Goal: Information Seeking & Learning: Learn about a topic

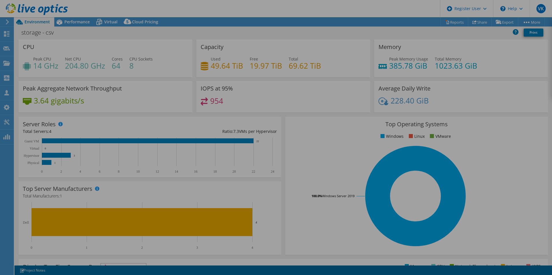
select select "USD"
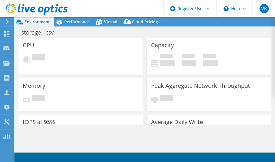
select select "USD"
select select "Australia"
select select "AUD"
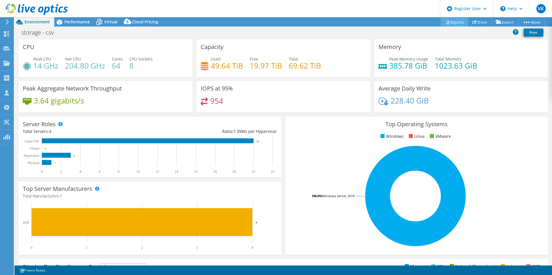
click at [452, 19] on link "Reports" at bounding box center [454, 22] width 28 height 9
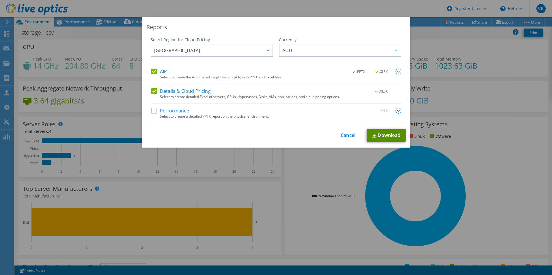
click at [389, 136] on link "Download" at bounding box center [386, 135] width 39 height 13
click at [193, 1] on div "Reports Select Region for Cloud Pricing Asia Pacific (Hong Kong) Asia Pacific (…" at bounding box center [276, 137] width 552 height 275
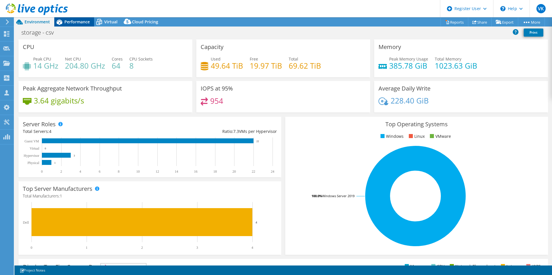
click at [72, 24] on span "Performance" at bounding box center [76, 21] width 25 height 5
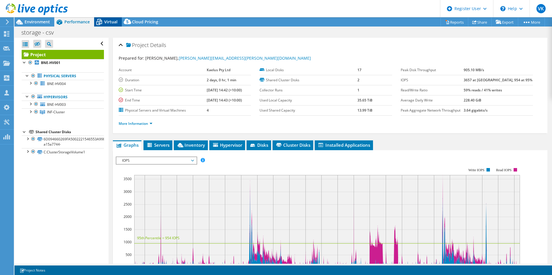
click at [103, 23] on icon at bounding box center [99, 22] width 10 height 10
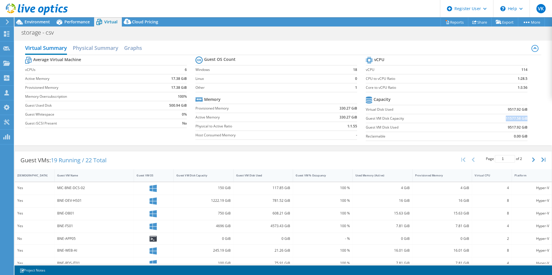
drag, startPoint x: 502, startPoint y: 118, endPoint x: 522, endPoint y: 118, distance: 20.8
click at [522, 118] on b "11577.58 GiB" at bounding box center [516, 119] width 22 height 6
copy b "11577.58 GiB"
drag, startPoint x: 366, startPoint y: 128, endPoint x: 521, endPoint y: 125, distance: 155.5
click at [521, 125] on tr "Guest VM Disk Used 9517.92 GiB" at bounding box center [447, 127] width 162 height 9
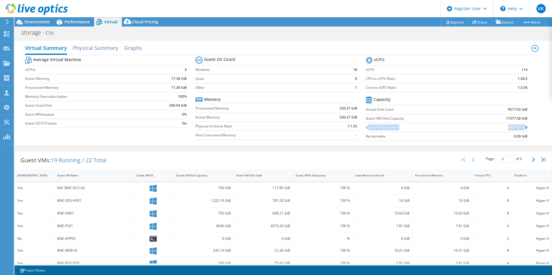
drag, startPoint x: 521, startPoint y: 125, endPoint x: 465, endPoint y: 125, distance: 56.0
click at [465, 125] on label "Guest VM Disk Used" at bounding box center [419, 128] width 106 height 6
click at [79, 22] on span "Performance" at bounding box center [76, 21] width 25 height 5
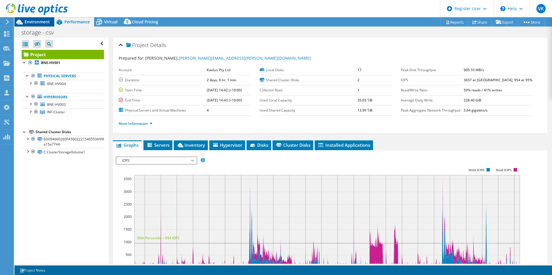
click at [42, 23] on span "Environment" at bounding box center [37, 21] width 25 height 5
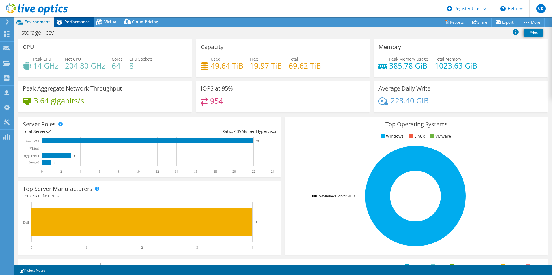
click at [86, 26] on div "Performance" at bounding box center [74, 21] width 40 height 9
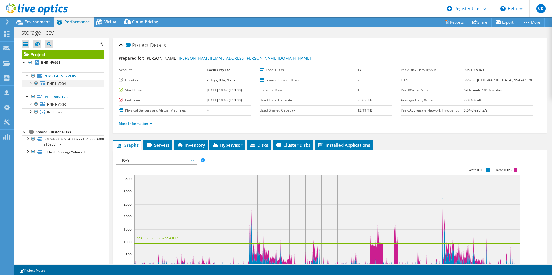
click at [38, 84] on div at bounding box center [36, 83] width 6 height 7
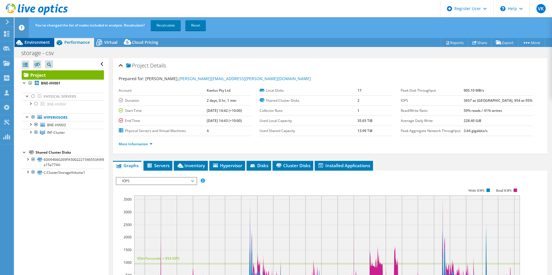
click at [42, 44] on span "Environment" at bounding box center [37, 42] width 25 height 5
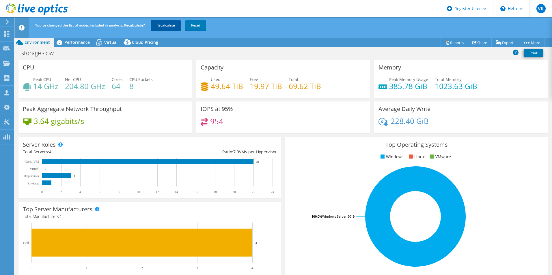
click at [164, 26] on link "Recalculate" at bounding box center [166, 25] width 30 height 10
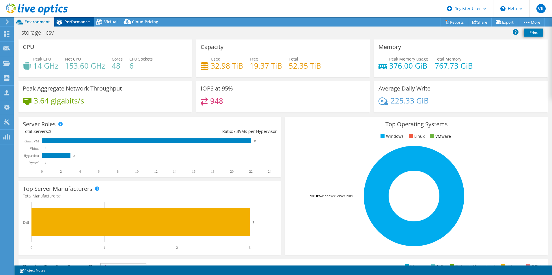
click at [77, 24] on span "Performance" at bounding box center [76, 21] width 25 height 5
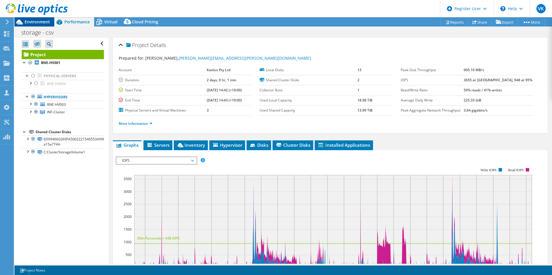
click at [40, 23] on span "Environment" at bounding box center [37, 21] width 25 height 5
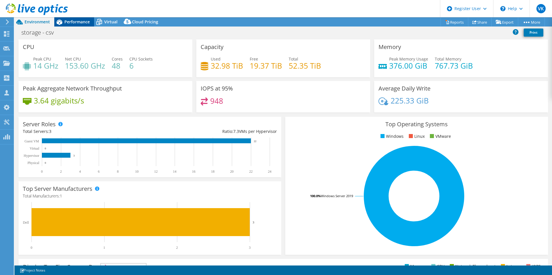
click at [72, 18] on div "Performance" at bounding box center [74, 21] width 40 height 9
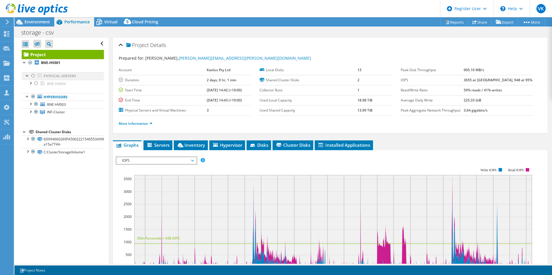
click at [34, 77] on div at bounding box center [33, 75] width 6 height 7
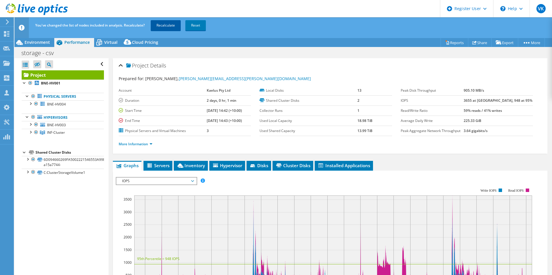
click at [170, 24] on link "Recalculate" at bounding box center [166, 25] width 30 height 10
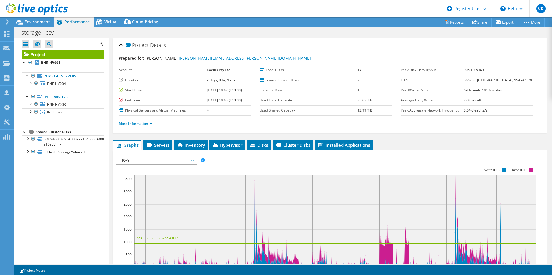
click at [135, 126] on link "More Information" at bounding box center [136, 123] width 34 height 5
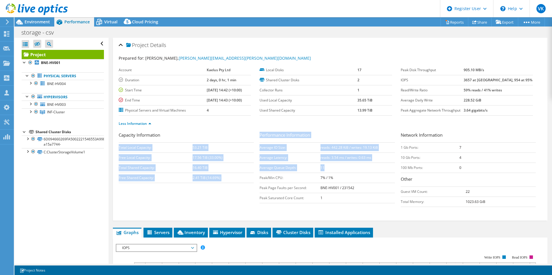
drag, startPoint x: 256, startPoint y: 169, endPoint x: 323, endPoint y: 168, distance: 66.6
click at [322, 168] on div "Capacity Information Total Local Capacity: 53.21 TiB Free Local Capacity: 17.56…" at bounding box center [330, 171] width 423 height 78
drag, startPoint x: 323, startPoint y: 168, endPoint x: 325, endPoint y: 168, distance: 2.9
click at [323, 168] on td "11" at bounding box center [357, 168] width 74 height 10
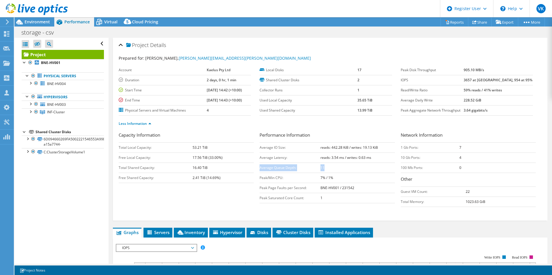
drag, startPoint x: 309, startPoint y: 168, endPoint x: 258, endPoint y: 168, distance: 50.5
click at [259, 168] on tr "Average Queue Depth: 11" at bounding box center [326, 168] width 135 height 10
click at [518, 177] on h3 "Other" at bounding box center [467, 180] width 135 height 8
click at [111, 25] on div "Virtual" at bounding box center [108, 21] width 28 height 9
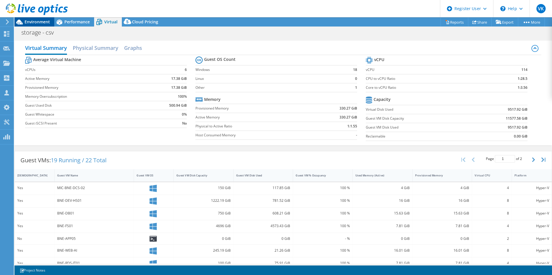
click at [40, 21] on span "Environment" at bounding box center [37, 21] width 25 height 5
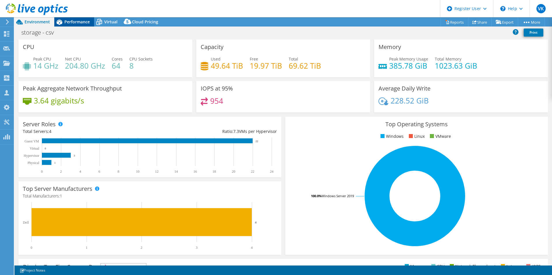
click at [73, 23] on span "Performance" at bounding box center [76, 21] width 25 height 5
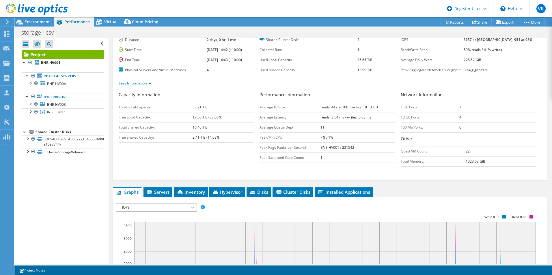
scroll to position [87, 0]
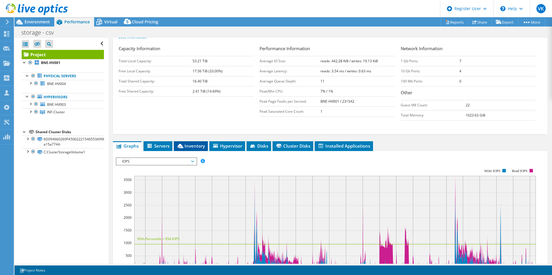
drag, startPoint x: 188, startPoint y: 149, endPoint x: 199, endPoint y: 149, distance: 11.0
click at [189, 149] on span "Inventory" at bounding box center [191, 146] width 28 height 6
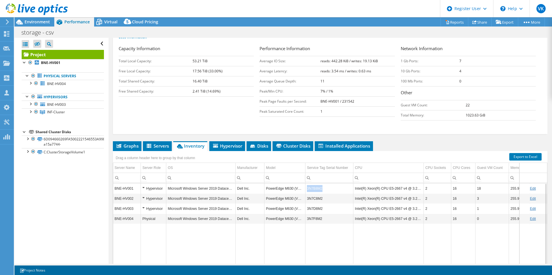
drag, startPoint x: 307, startPoint y: 189, endPoint x: 323, endPoint y: 189, distance: 15.9
click at [323, 189] on td "3N7B8M2" at bounding box center [329, 188] width 48 height 10
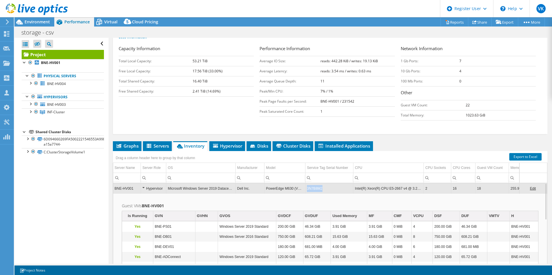
drag, startPoint x: 318, startPoint y: 190, endPoint x: 307, endPoint y: 190, distance: 11.3
click at [307, 190] on td "3N7B8M2" at bounding box center [329, 188] width 48 height 10
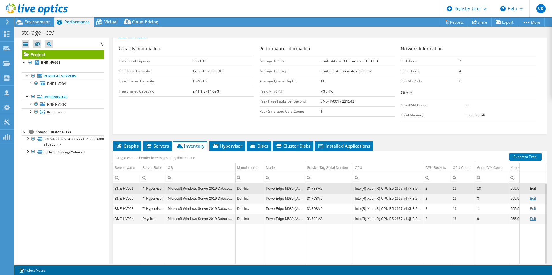
click at [329, 191] on td "3N7B8M2" at bounding box center [329, 188] width 48 height 10
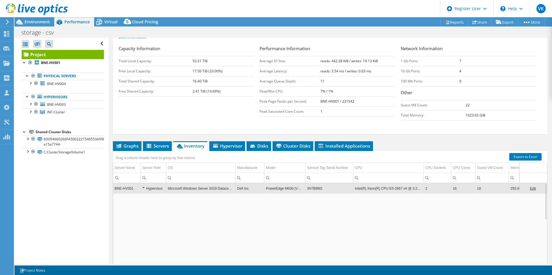
click at [316, 189] on td "3N7B8M2" at bounding box center [329, 188] width 48 height 10
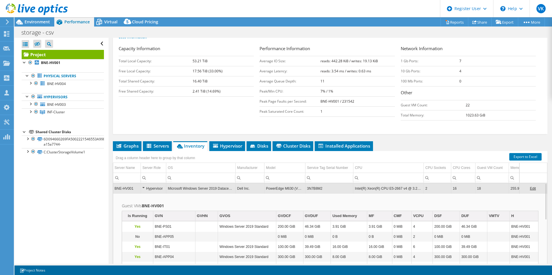
click at [315, 190] on td "3N7B8M2" at bounding box center [329, 188] width 48 height 10
click at [41, 24] on span "Environment" at bounding box center [37, 21] width 25 height 5
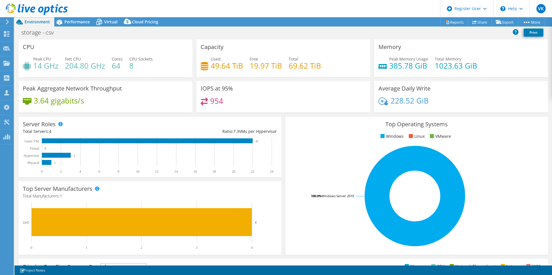
click at [310, 203] on rect at bounding box center [414, 196] width 251 height 101
click at [84, 22] on span "Performance" at bounding box center [76, 21] width 25 height 5
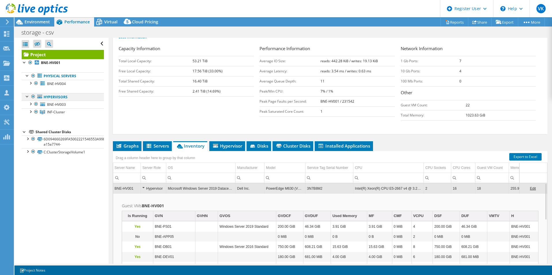
click at [31, 95] on div at bounding box center [33, 96] width 6 height 7
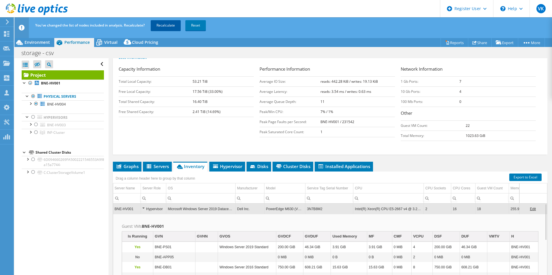
drag, startPoint x: 173, startPoint y: 27, endPoint x: 176, endPoint y: 28, distance: 3.6
click at [173, 27] on link "Recalculate" at bounding box center [166, 25] width 30 height 10
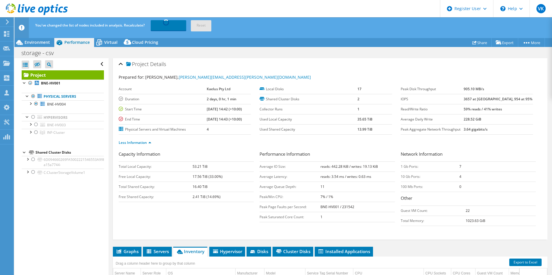
scroll to position [0, 0]
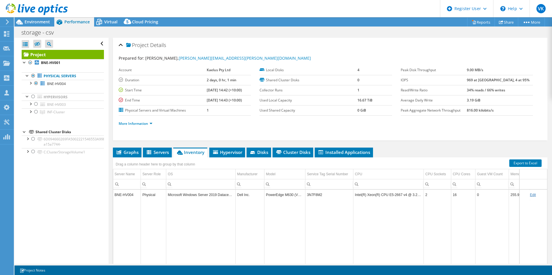
drag, startPoint x: 41, startPoint y: 24, endPoint x: 64, endPoint y: 21, distance: 23.9
click at [41, 24] on span "Environment" at bounding box center [37, 21] width 25 height 5
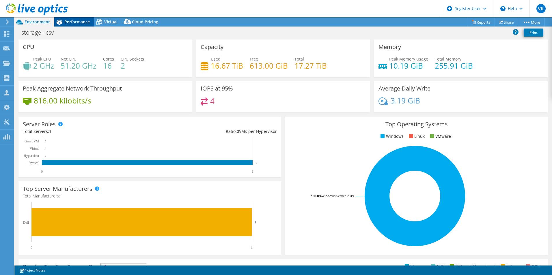
click at [80, 19] on span "Performance" at bounding box center [76, 21] width 25 height 5
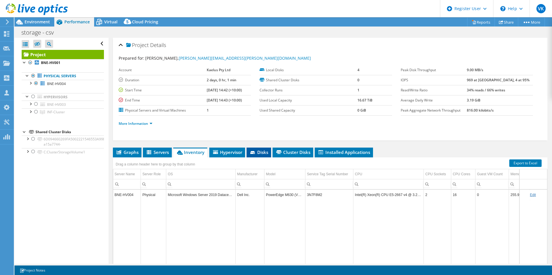
click at [268, 153] on span "Disks" at bounding box center [258, 152] width 19 height 6
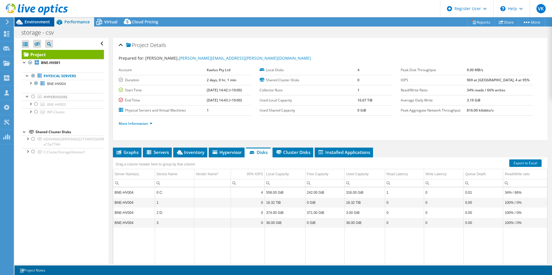
click at [41, 20] on span "Environment" at bounding box center [37, 21] width 25 height 5
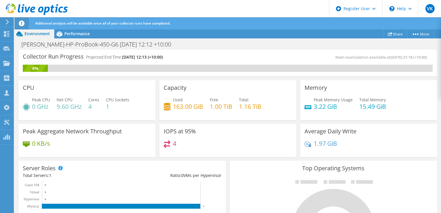
scroll to position [87, 0]
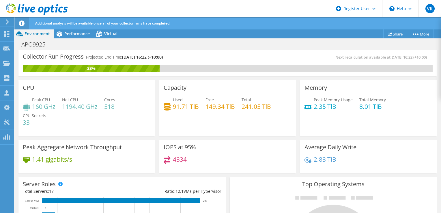
scroll to position [87, 0]
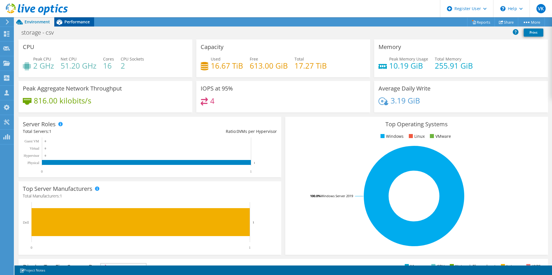
click at [72, 23] on span "Performance" at bounding box center [76, 21] width 25 height 5
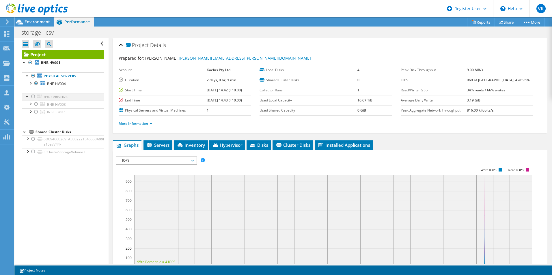
click at [35, 96] on div at bounding box center [33, 96] width 6 height 7
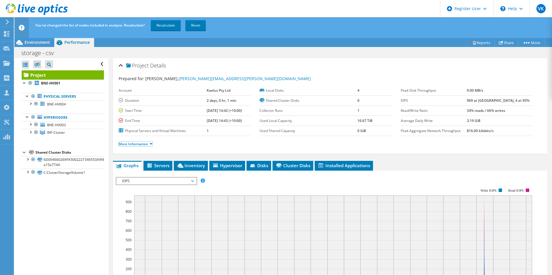
drag, startPoint x: 138, startPoint y: 145, endPoint x: 321, endPoint y: 154, distance: 183.7
click at [138, 145] on link "More Information" at bounding box center [136, 144] width 34 height 5
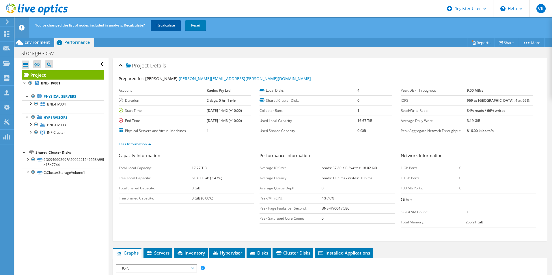
click at [171, 21] on link "Recalculate" at bounding box center [166, 25] width 30 height 10
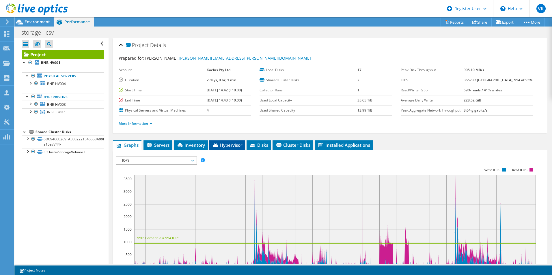
drag, startPoint x: 188, startPoint y: 143, endPoint x: 232, endPoint y: 150, distance: 44.1
click at [191, 143] on span "Inventory" at bounding box center [191, 145] width 28 height 6
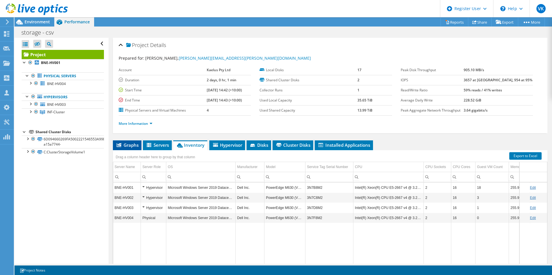
drag, startPoint x: 123, startPoint y: 144, endPoint x: 142, endPoint y: 137, distance: 20.1
click at [124, 144] on span "Graphs" at bounding box center [127, 145] width 23 height 6
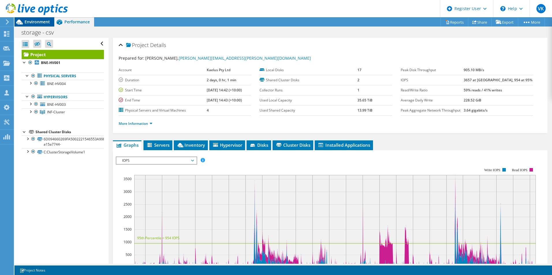
click at [33, 22] on span "Environment" at bounding box center [37, 21] width 25 height 5
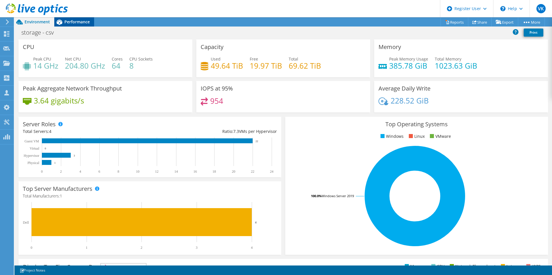
click at [75, 19] on div "Performance" at bounding box center [74, 21] width 40 height 9
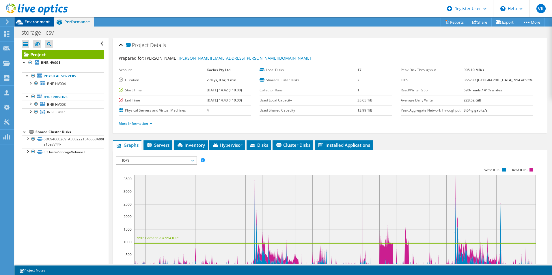
click at [39, 21] on span "Environment" at bounding box center [37, 21] width 25 height 5
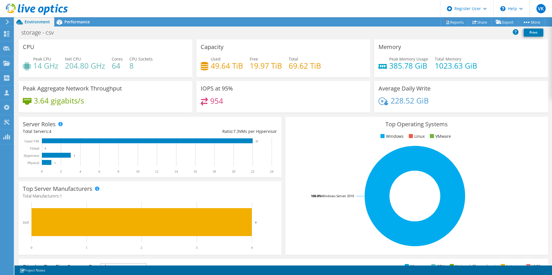
drag, startPoint x: 74, startPoint y: 20, endPoint x: 182, endPoint y: 34, distance: 108.4
click at [75, 20] on span "Performance" at bounding box center [76, 21] width 25 height 5
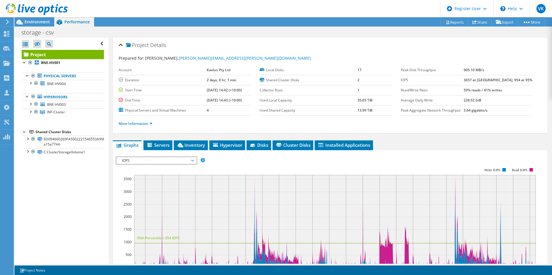
click at [38, 18] on div at bounding box center [34, 9] width 68 height 19
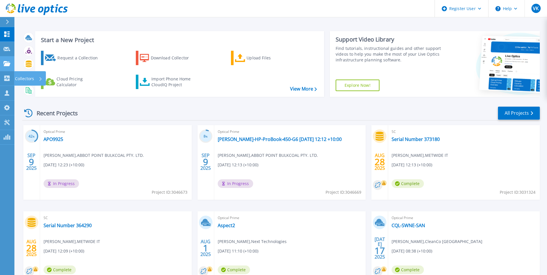
click at [6, 65] on icon at bounding box center [6, 63] width 7 height 5
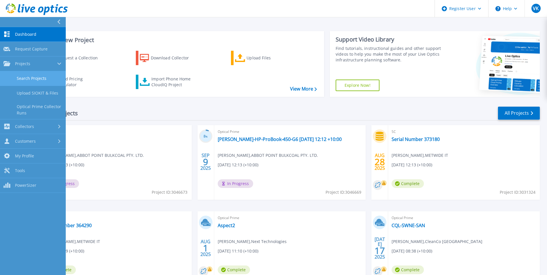
click at [43, 75] on link "Search Projects" at bounding box center [33, 78] width 66 height 15
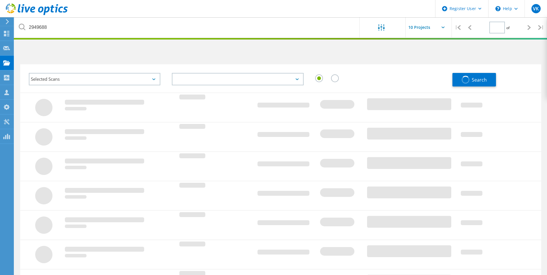
type input "1"
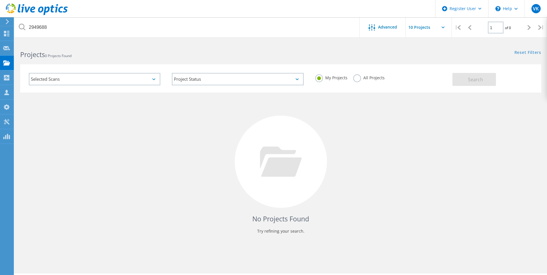
click at [378, 77] on label "All Projects" at bounding box center [368, 76] width 31 height 5
click at [0, 0] on input "All Projects" at bounding box center [0, 0] width 0 height 0
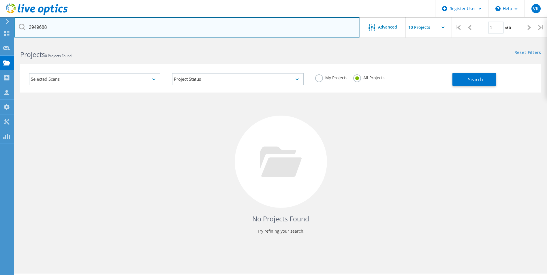
click at [29, 30] on input "2949688" at bounding box center [187, 27] width 346 height 20
drag, startPoint x: 29, startPoint y: 30, endPoint x: 41, endPoint y: 30, distance: 12.1
click at [30, 30] on input "2949688" at bounding box center [187, 27] width 346 height 20
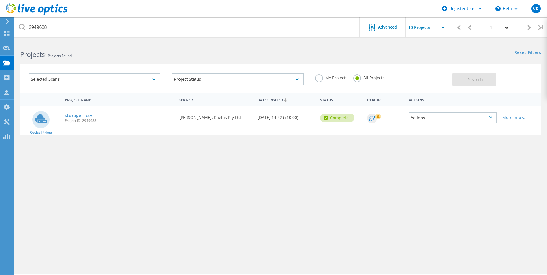
drag, startPoint x: 80, startPoint y: 113, endPoint x: 218, endPoint y: 136, distance: 139.7
click at [80, 114] on link "storage - csv" at bounding box center [78, 116] width 27 height 4
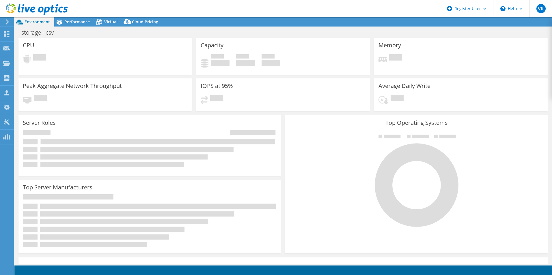
select select "[GEOGRAPHIC_DATA]"
select select "USD"
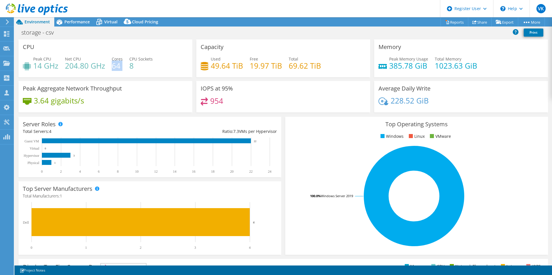
drag, startPoint x: 111, startPoint y: 66, endPoint x: 123, endPoint y: 65, distance: 11.8
click at [123, 65] on div "Peak CPU 14 GHz Net CPU 204.80 GHz Cores 64 CPU Sockets 8" at bounding box center [105, 65] width 165 height 19
drag, startPoint x: 46, startPoint y: 66, endPoint x: 50, endPoint y: 66, distance: 4.0
click at [50, 66] on h4 "14 GHz" at bounding box center [45, 66] width 25 height 6
drag, startPoint x: 50, startPoint y: 66, endPoint x: 63, endPoint y: 69, distance: 13.3
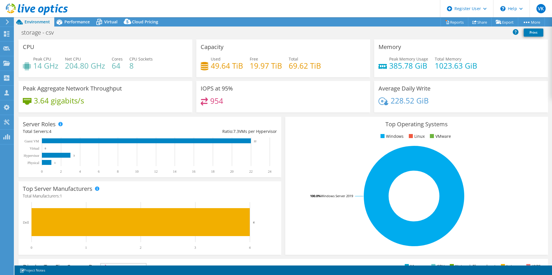
click at [63, 69] on div "Peak CPU 14 GHz Net CPU 204.80 GHz Cores 64 CPU Sockets 8" at bounding box center [105, 65] width 165 height 19
drag, startPoint x: 223, startPoint y: 89, endPoint x: 239, endPoint y: 89, distance: 16.7
click at [239, 89] on div "IOPS at 95% 954" at bounding box center [283, 96] width 174 height 31
drag, startPoint x: 199, startPoint y: 65, endPoint x: 302, endPoint y: 69, distance: 103.1
click at [302, 69] on div "Used 49.64 TiB Free 19.97 TiB Total 69.62 TiB" at bounding box center [282, 65] width 165 height 19
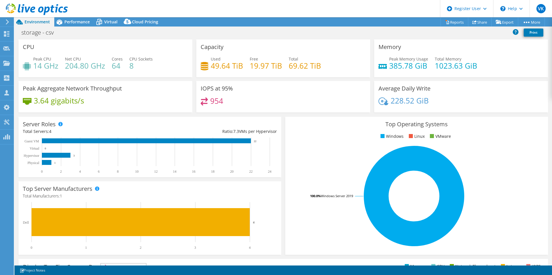
click at [310, 69] on h4 "69.62 TiB" at bounding box center [304, 66] width 32 height 6
drag, startPoint x: 271, startPoint y: 64, endPoint x: 321, endPoint y: 63, distance: 49.9
click at [321, 63] on div "Used 49.64 TiB Free 19.97 TiB Total 69.62 TiB" at bounding box center [282, 65] width 165 height 19
drag, startPoint x: 444, startPoint y: 65, endPoint x: 476, endPoint y: 65, distance: 32.0
click at [476, 65] on div "Peak Memory Usage 385.78 GiB Total Memory 1023.63 GiB" at bounding box center [460, 65] width 165 height 19
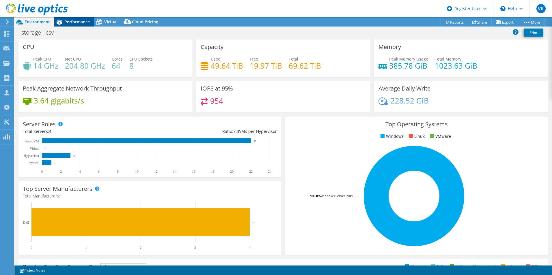
click at [80, 24] on span "Performance" at bounding box center [76, 21] width 25 height 5
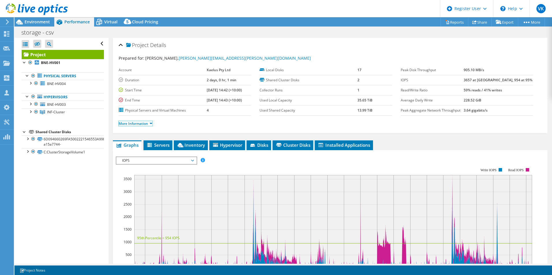
drag, startPoint x: 140, startPoint y: 122, endPoint x: 279, endPoint y: 129, distance: 138.9
click at [140, 122] on link "More Information" at bounding box center [136, 123] width 34 height 5
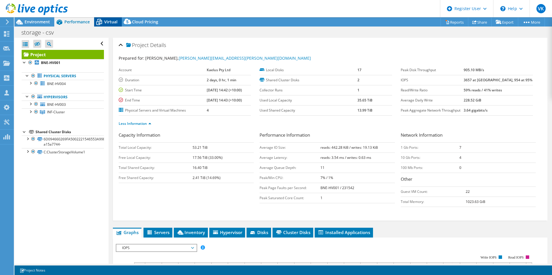
click at [110, 24] on span "Virtual" at bounding box center [110, 21] width 13 height 5
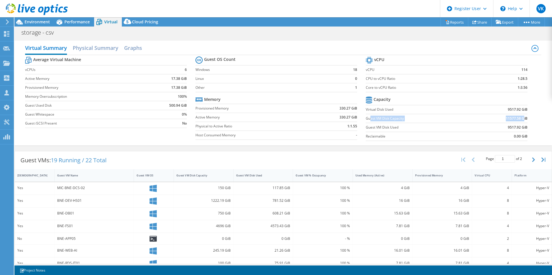
drag, startPoint x: 366, startPoint y: 119, endPoint x: 520, endPoint y: 117, distance: 153.2
click at [520, 117] on tr "Guest VM Disk Capacity 11577.58 GiB" at bounding box center [447, 118] width 162 height 9
drag, startPoint x: 382, startPoint y: 126, endPoint x: 415, endPoint y: 124, distance: 32.7
click at [415, 124] on td "Guest VM Disk Used" at bounding box center [419, 127] width 106 height 9
drag, startPoint x: 503, startPoint y: 128, endPoint x: 515, endPoint y: 128, distance: 12.1
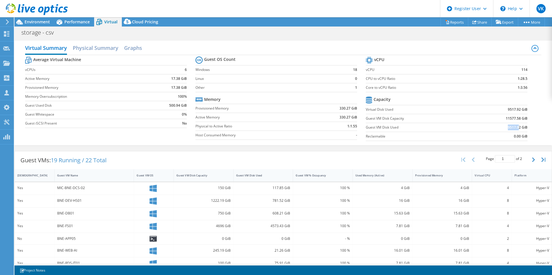
click at [515, 128] on td "9517.92 GiB" at bounding box center [499, 127] width 56 height 9
click at [74, 23] on span "Performance" at bounding box center [76, 21] width 25 height 5
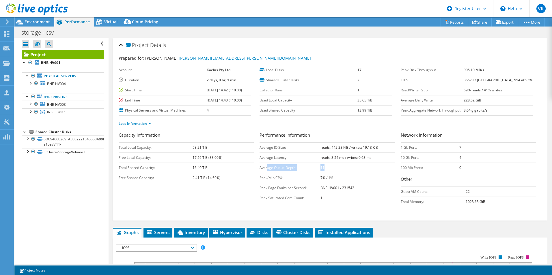
drag, startPoint x: 280, startPoint y: 166, endPoint x: 364, endPoint y: 169, distance: 84.0
click at [363, 168] on tr "Average Queue Depth: 11" at bounding box center [326, 168] width 135 height 10
click at [37, 20] on span "Environment" at bounding box center [37, 21] width 25 height 5
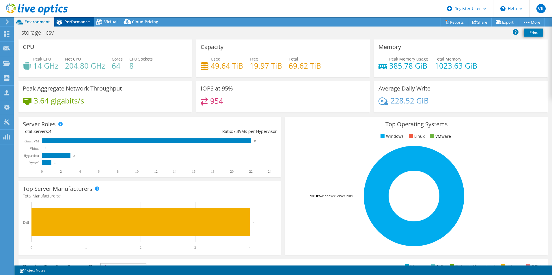
click at [87, 20] on span "Performance" at bounding box center [76, 21] width 25 height 5
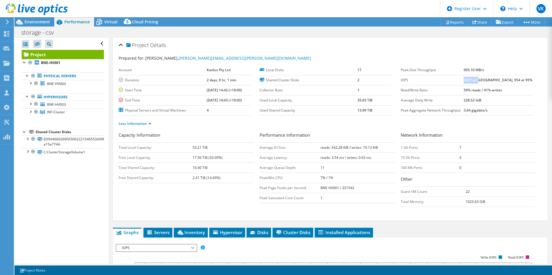
drag, startPoint x: 476, startPoint y: 79, endPoint x: 492, endPoint y: 79, distance: 16.2
click at [492, 79] on b "3657 at [GEOGRAPHIC_DATA], 954 at 95%" at bounding box center [497, 80] width 69 height 5
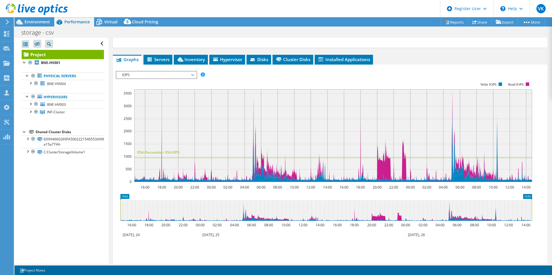
scroll to position [144, 0]
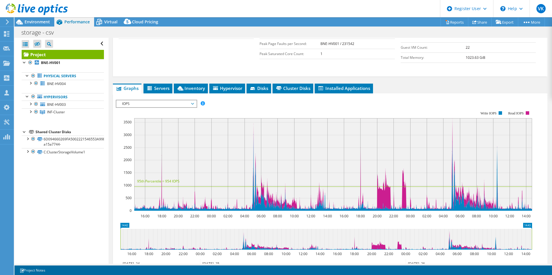
drag, startPoint x: 197, startPoint y: 89, endPoint x: 204, endPoint y: 92, distance: 7.7
click at [198, 89] on span "Inventory" at bounding box center [191, 88] width 28 height 6
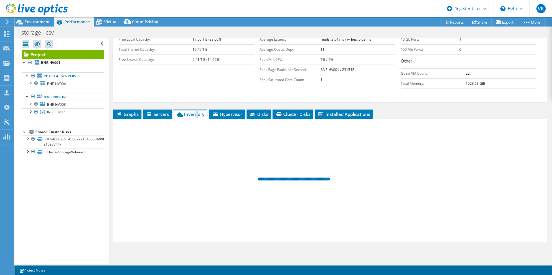
scroll to position [118, 0]
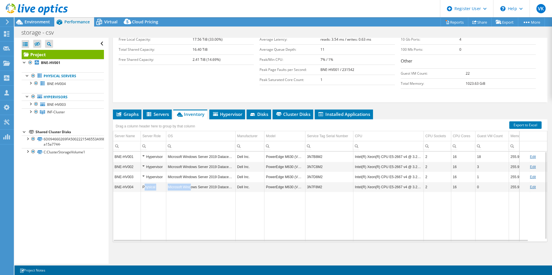
drag, startPoint x: 145, startPoint y: 188, endPoint x: 192, endPoint y: 185, distance: 46.9
click at [192, 185] on tr "BNE-HV004 Physical Microsoft Windows Server 2019 Datacenter Dell Inc. PowerEdge…" at bounding box center [335, 187] width 444 height 10
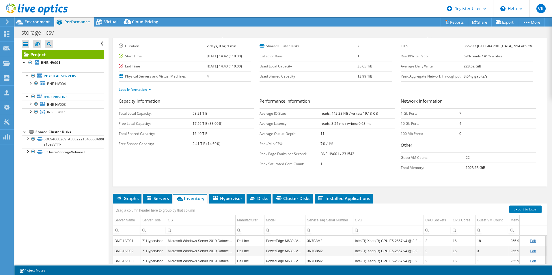
scroll to position [32, 0]
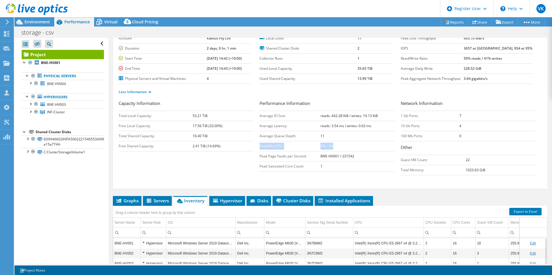
drag, startPoint x: 258, startPoint y: 145, endPoint x: 341, endPoint y: 148, distance: 83.1
click at [341, 148] on tr "Peak/Min CPU: 7% / 1%" at bounding box center [326, 146] width 135 height 10
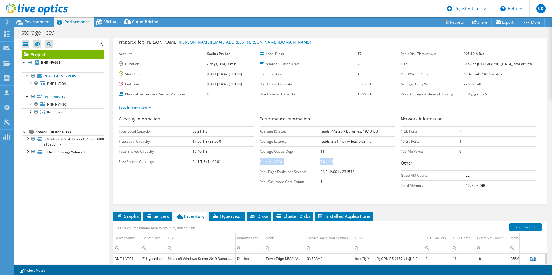
scroll to position [29, 0]
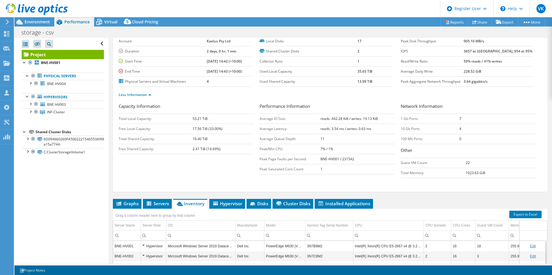
click at [430, 155] on h3 "Other" at bounding box center [467, 151] width 135 height 8
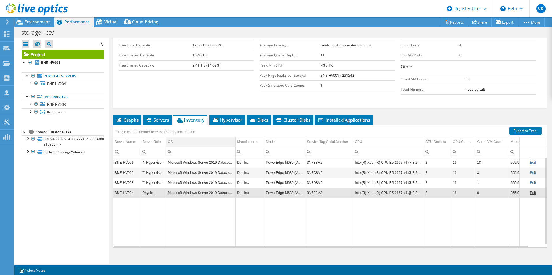
scroll to position [118, 0]
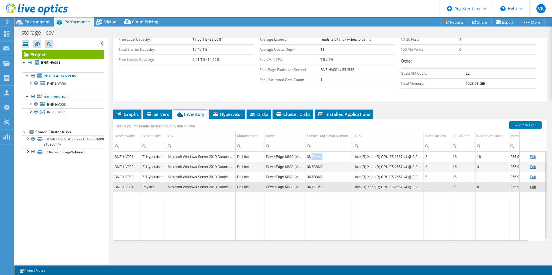
drag, startPoint x: 310, startPoint y: 159, endPoint x: 324, endPoint y: 158, distance: 14.2
click at [324, 158] on td "3N7B8M2" at bounding box center [329, 157] width 48 height 10
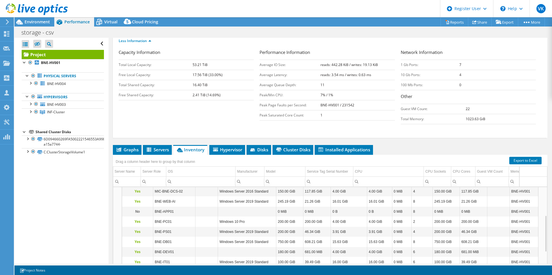
scroll to position [32, 0]
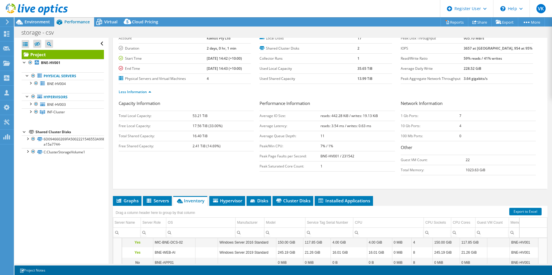
drag, startPoint x: 128, startPoint y: 202, endPoint x: 186, endPoint y: 190, distance: 59.2
click at [131, 201] on span "Graphs" at bounding box center [127, 201] width 23 height 6
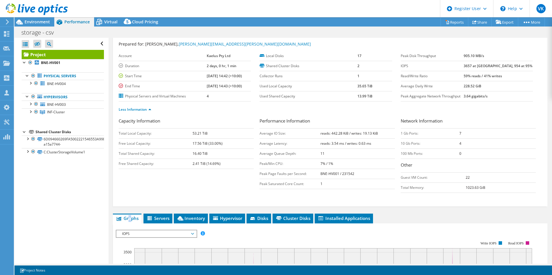
scroll to position [0, 0]
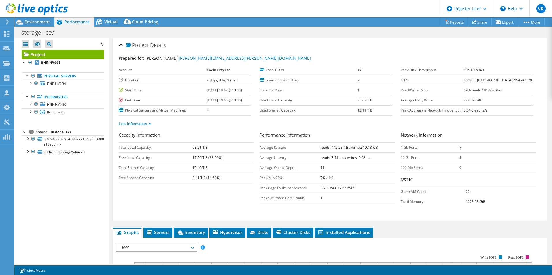
drag, startPoint x: 105, startPoint y: 25, endPoint x: 160, endPoint y: 35, distance: 56.0
click at [106, 25] on div "Virtual" at bounding box center [108, 21] width 28 height 9
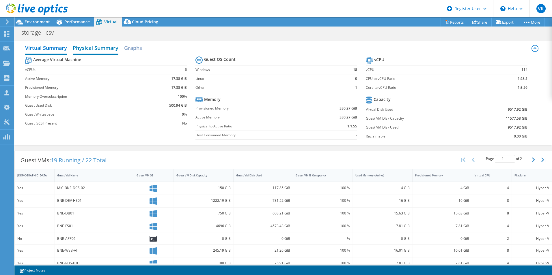
drag, startPoint x: 95, startPoint y: 51, endPoint x: 106, endPoint y: 53, distance: 11.1
click at [98, 52] on h2 "Physical Summary" at bounding box center [96, 48] width 46 height 13
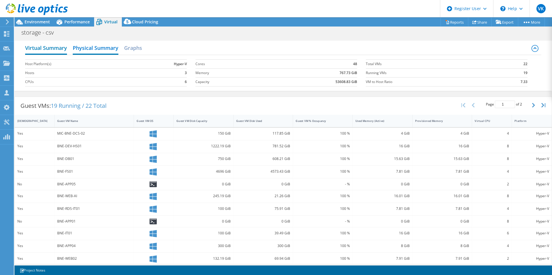
click at [58, 48] on h2 "Virtual Summary" at bounding box center [46, 48] width 42 height 13
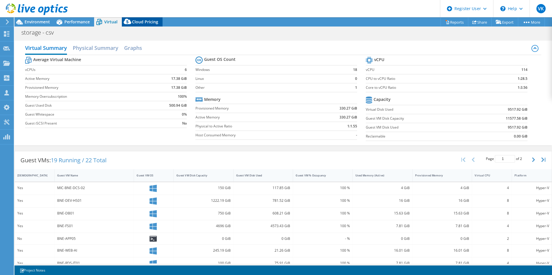
click at [147, 25] on div "Cloud Pricing" at bounding box center [142, 21] width 41 height 9
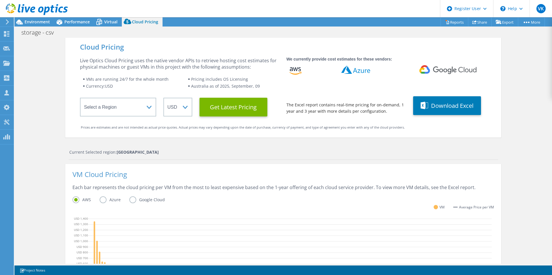
scroll to position [217, 0]
drag, startPoint x: 45, startPoint y: 21, endPoint x: 122, endPoint y: 40, distance: 79.5
click at [45, 21] on span "Environment" at bounding box center [37, 21] width 25 height 5
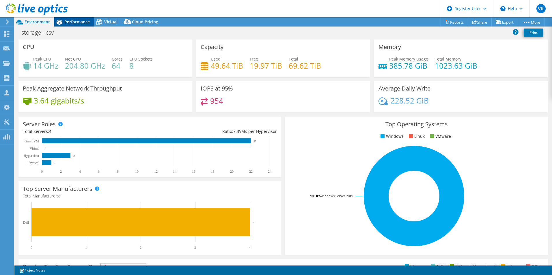
click at [80, 22] on span "Performance" at bounding box center [76, 21] width 25 height 5
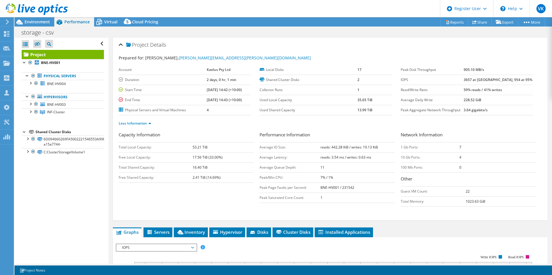
scroll to position [0, 0]
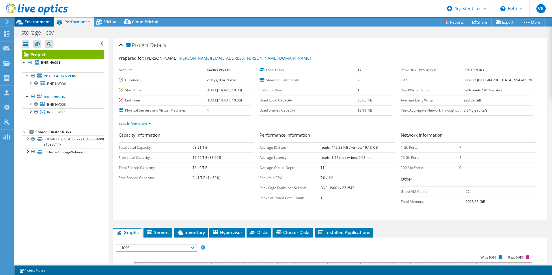
click at [42, 25] on div "Environment" at bounding box center [34, 21] width 40 height 9
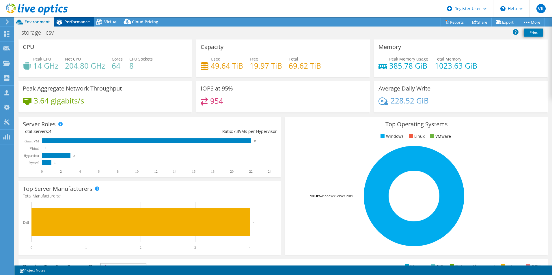
click at [68, 25] on div "Performance" at bounding box center [74, 21] width 40 height 9
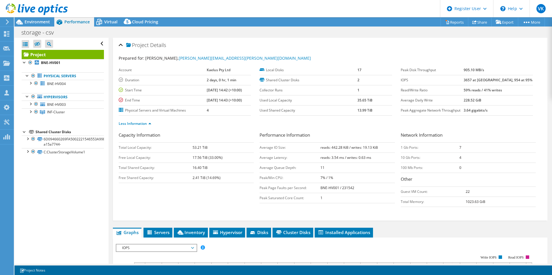
drag, startPoint x: 29, startPoint y: 85, endPoint x: 75, endPoint y: 126, distance: 61.9
click at [29, 85] on div at bounding box center [30, 83] width 6 height 6
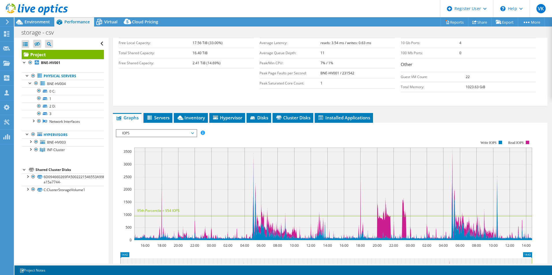
scroll to position [115, 0]
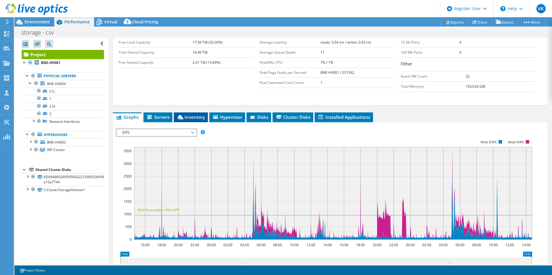
click at [194, 118] on span "Inventory" at bounding box center [191, 117] width 28 height 6
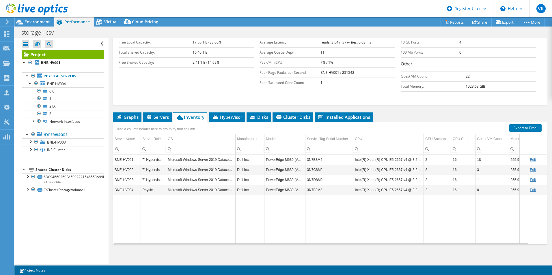
click at [315, 191] on td "3N7F8M2" at bounding box center [329, 190] width 48 height 10
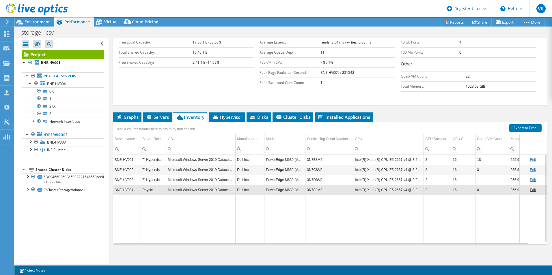
click at [492, 190] on td "0" at bounding box center [491, 190] width 33 height 10
click at [430, 192] on td "2" at bounding box center [436, 190] width 27 height 10
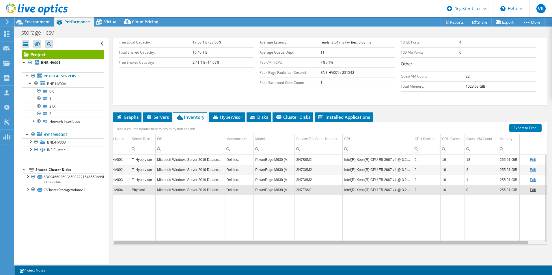
scroll to position [0, 0]
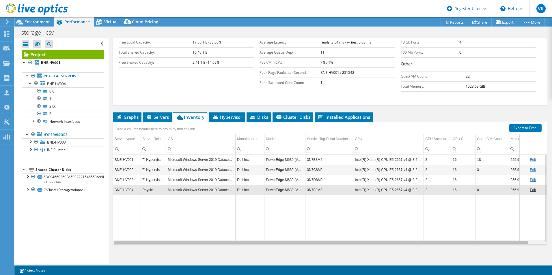
drag, startPoint x: 268, startPoint y: 242, endPoint x: 141, endPoint y: 234, distance: 127.2
click at [141, 234] on body "VK Dell User [PERSON_NAME] [EMAIL_ADDRESS][PERSON_NAME][DOMAIN_NAME] Dell My Pr…" at bounding box center [276, 137] width 552 height 275
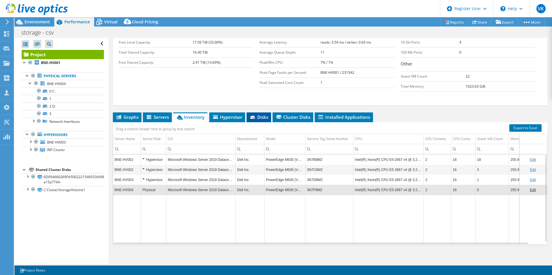
click at [260, 119] on span "Disks" at bounding box center [258, 117] width 19 height 6
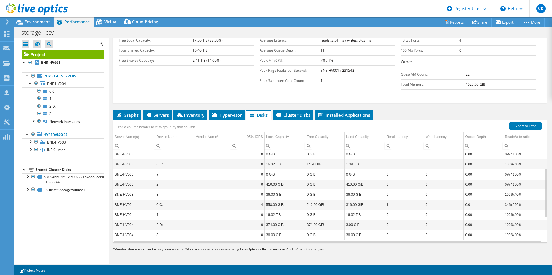
scroll to position [118, 0]
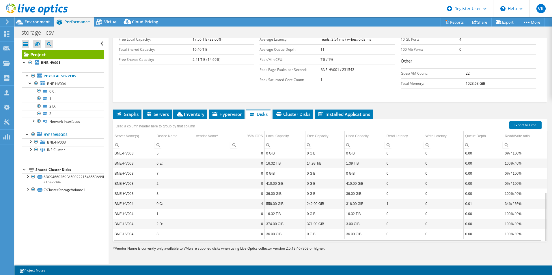
click at [280, 213] on td "16.32 TiB" at bounding box center [284, 214] width 41 height 10
drag, startPoint x: 136, startPoint y: 214, endPoint x: 393, endPoint y: 212, distance: 256.8
click at [387, 211] on tr "BNE-HV004 1 0 16.32 TiB 0 GiB 16.32 TiB 0 0 0.00 100% / 0%" at bounding box center [330, 214] width 434 height 10
click at [368, 196] on td "36.00 GiB" at bounding box center [364, 194] width 40 height 10
drag, startPoint x: 267, startPoint y: 216, endPoint x: 357, endPoint y: 213, distance: 89.5
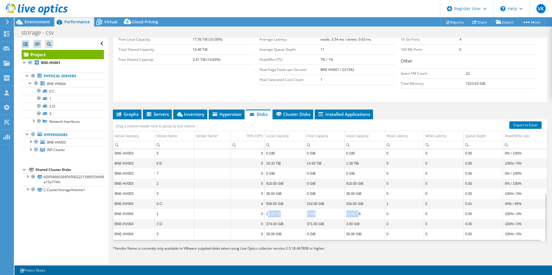
click at [357, 213] on tr "BNE-HV004 1 0 16.32 TiB 0 GiB 16.32 TiB 0 0 0.00 100% / 0%" at bounding box center [330, 214] width 434 height 10
drag, startPoint x: 33, startPoint y: 75, endPoint x: 248, endPoint y: 141, distance: 224.8
click at [33, 75] on div at bounding box center [33, 75] width 6 height 7
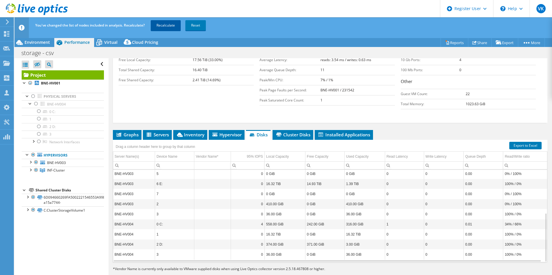
click at [167, 25] on link "Recalculate" at bounding box center [166, 25] width 30 height 10
click at [35, 40] on span "Environment" at bounding box center [37, 42] width 25 height 5
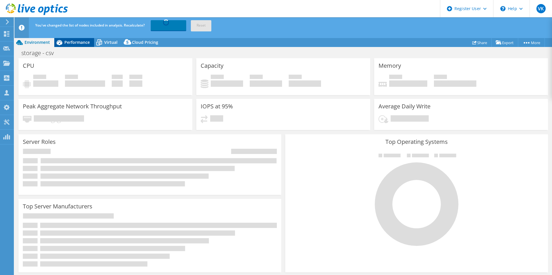
click at [79, 41] on span "Performance" at bounding box center [76, 42] width 25 height 5
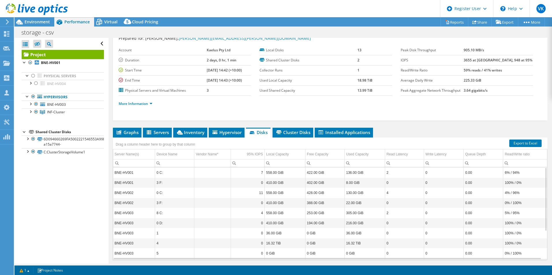
scroll to position [0, 0]
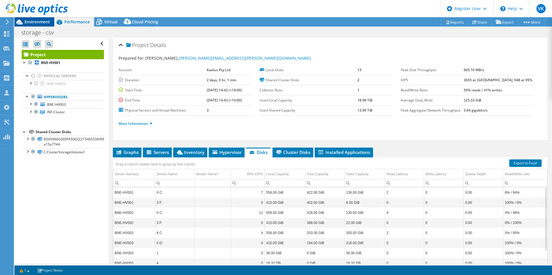
click at [41, 22] on span "Environment" at bounding box center [37, 21] width 25 height 5
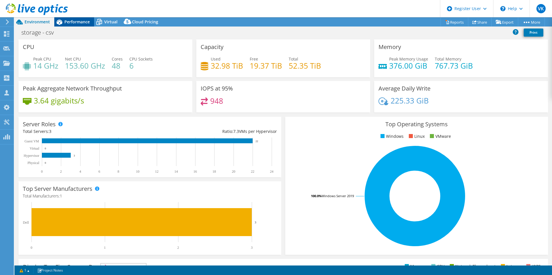
click at [83, 24] on span "Performance" at bounding box center [76, 21] width 25 height 5
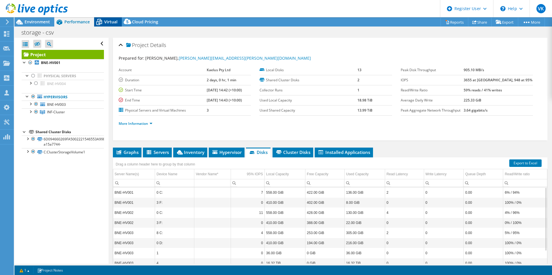
click at [111, 22] on span "Virtual" at bounding box center [110, 21] width 13 height 5
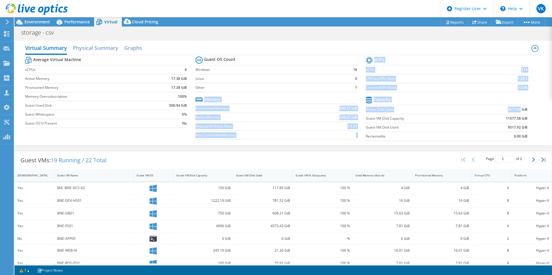
drag, startPoint x: 367, startPoint y: 109, endPoint x: 515, endPoint y: 111, distance: 148.3
click at [515, 111] on div "Average Virtual Machine vCPUs 6 Active Memory 17.38 GiB Provisioned Memory 17.3…" at bounding box center [283, 99] width 516 height 89
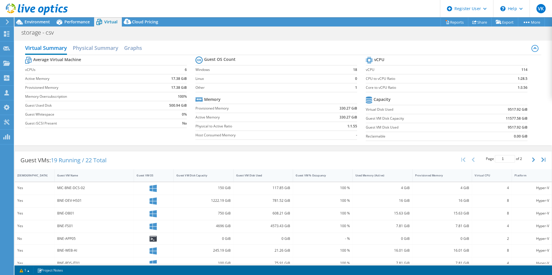
click at [480, 121] on td "11577.58 GiB" at bounding box center [499, 118] width 56 height 9
drag, startPoint x: 367, startPoint y: 117, endPoint x: 526, endPoint y: 118, distance: 158.7
click at [526, 118] on section "vCPU vCPU 114 CPU to vCPU Ratio 1:28.5 Core to vCPU Ratio 1:3.56 Capacity Virtu…" at bounding box center [451, 99] width 170 height 89
click at [426, 125] on label "Guest VM Disk Used" at bounding box center [419, 128] width 106 height 6
click at [77, 23] on span "Performance" at bounding box center [76, 21] width 25 height 5
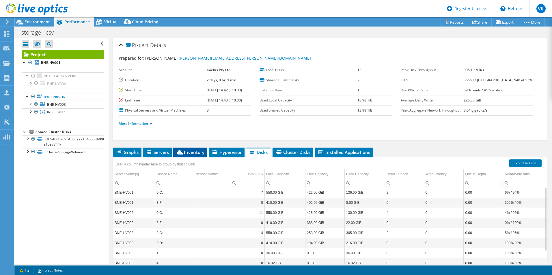
click at [189, 152] on span "Inventory" at bounding box center [190, 152] width 28 height 6
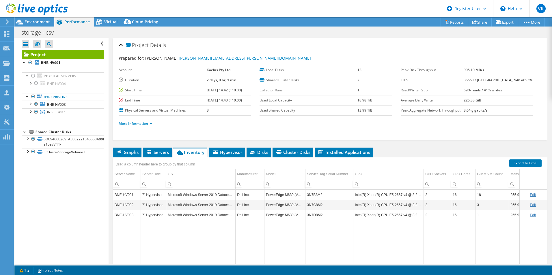
click at [426, 213] on td "2" at bounding box center [436, 215] width 27 height 10
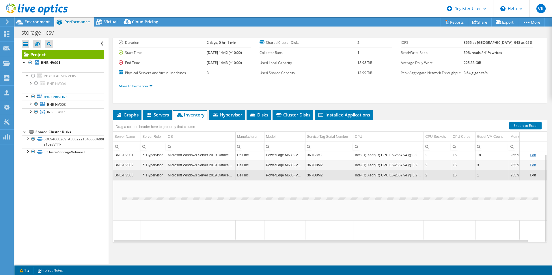
scroll to position [38, 0]
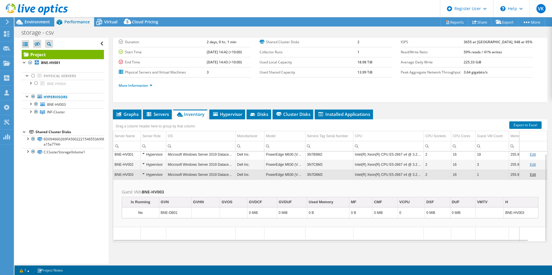
click at [288, 177] on td "PowerEdge M630 (VRTX)" at bounding box center [284, 175] width 41 height 10
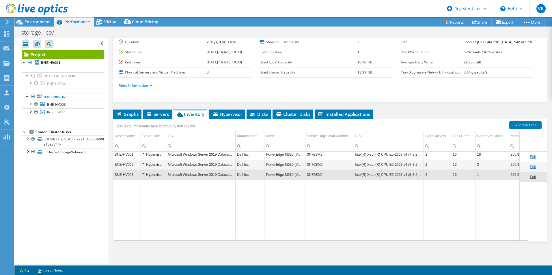
scroll to position [0, 0]
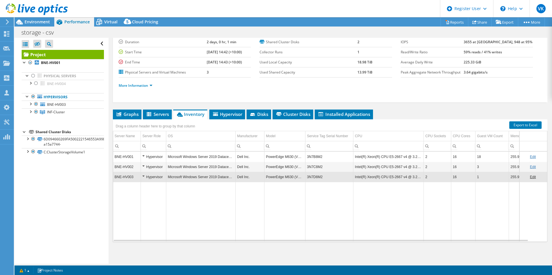
drag, startPoint x: 32, startPoint y: 76, endPoint x: 217, endPoint y: 125, distance: 191.2
click at [32, 76] on div at bounding box center [33, 75] width 6 height 7
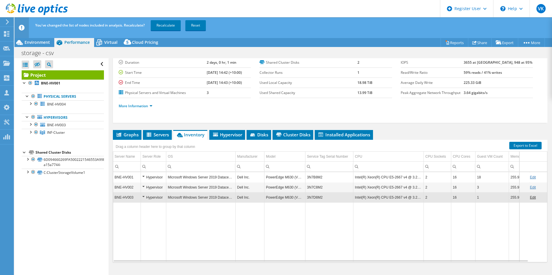
click at [169, 23] on link "Recalculate" at bounding box center [166, 25] width 30 height 10
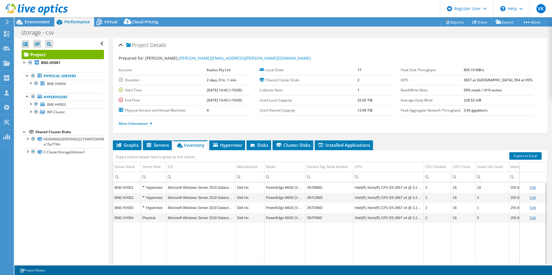
drag, startPoint x: 132, startPoint y: 148, endPoint x: 181, endPoint y: 150, distance: 48.5
click at [133, 148] on span "Graphs" at bounding box center [127, 145] width 23 height 6
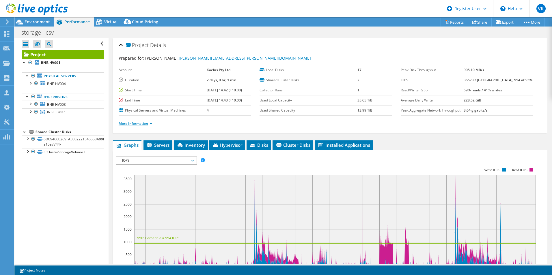
drag, startPoint x: 137, startPoint y: 122, endPoint x: 149, endPoint y: 123, distance: 12.2
click at [137, 122] on link "More Information" at bounding box center [136, 123] width 34 height 5
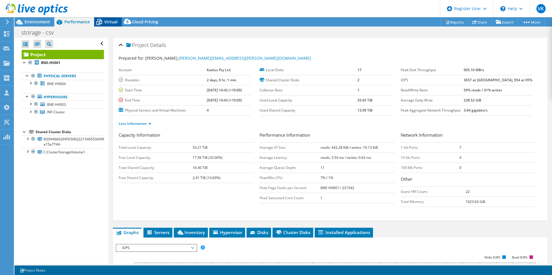
click at [114, 25] on div "Virtual" at bounding box center [108, 21] width 28 height 9
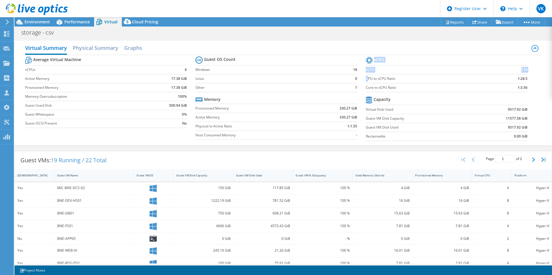
drag, startPoint x: 505, startPoint y: 80, endPoint x: 529, endPoint y: 79, distance: 24.2
click at [529, 79] on section "vCPU vCPU 114 CPU to vCPU Ratio 1:28.5 Core to vCPU Ratio 1:3.56 Capacity Virtu…" at bounding box center [451, 99] width 170 height 89
drag, startPoint x: 529, startPoint y: 79, endPoint x: 524, endPoint y: 91, distance: 13.2
click at [524, 91] on section "vCPU vCPU 114 CPU to vCPU Ratio 1:28.5 Core to vCPU Ratio 1:3.56 Capacity Virtu…" at bounding box center [451, 99] width 170 height 89
drag, startPoint x: 366, startPoint y: 87, endPoint x: 510, endPoint y: 87, distance: 144.2
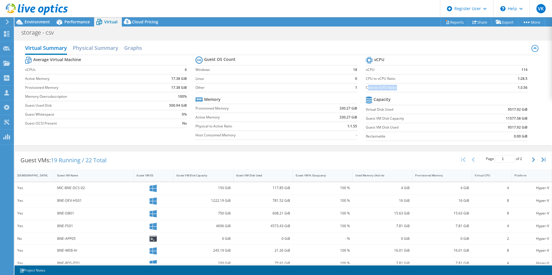
click at [509, 87] on tr "Core to vCPU Ratio 1:3.56" at bounding box center [447, 87] width 162 height 9
drag, startPoint x: 74, startPoint y: 24, endPoint x: 156, endPoint y: 45, distance: 85.5
click at [74, 24] on span "Performance" at bounding box center [76, 21] width 25 height 5
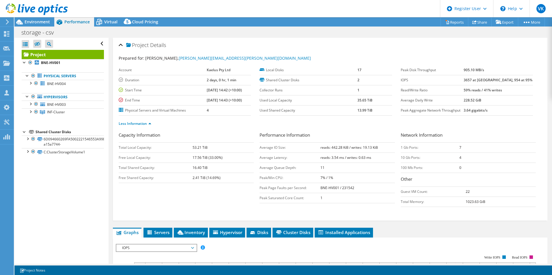
scroll to position [87, 0]
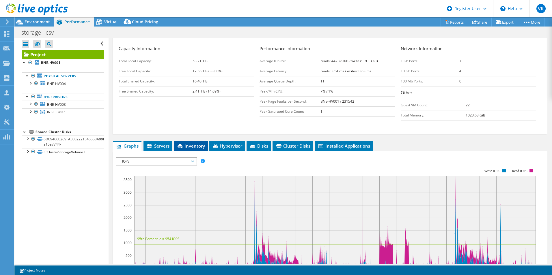
click at [195, 148] on span "Inventory" at bounding box center [191, 146] width 28 height 6
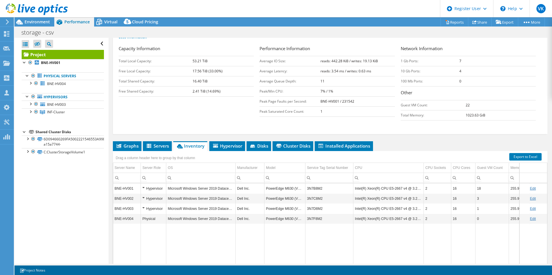
click at [43, 19] on div at bounding box center [34, 9] width 68 height 19
drag, startPoint x: 40, startPoint y: 24, endPoint x: 48, endPoint y: 25, distance: 7.9
click at [44, 25] on div "Environment" at bounding box center [34, 21] width 40 height 9
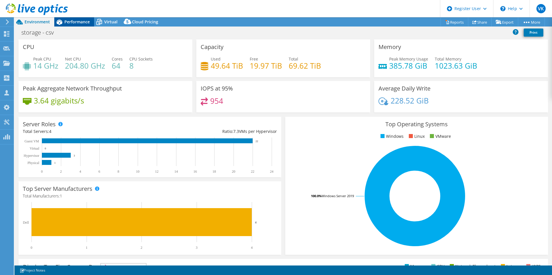
click at [77, 20] on span "Performance" at bounding box center [76, 21] width 25 height 5
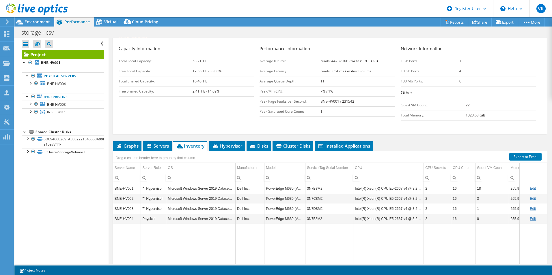
click at [419, 136] on div "Project Details Prepared for: [PERSON_NAME], [PERSON_NAME][EMAIL_ADDRESS][PERSO…" at bounding box center [329, 123] width 443 height 344
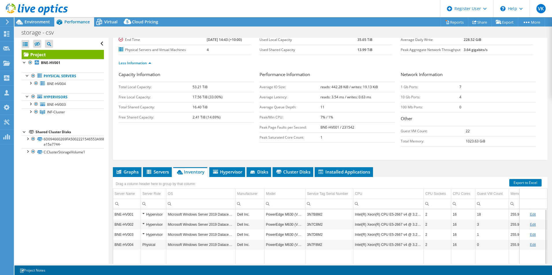
scroll to position [3, 0]
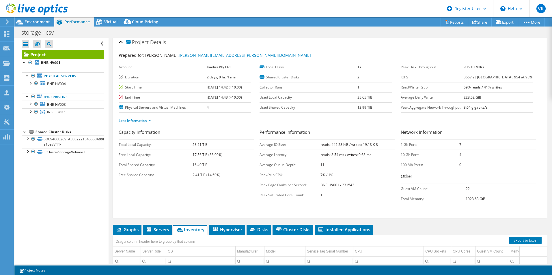
click at [413, 183] on div "Network Information 1 Gb Ports: 7 10 Gb Ports: 4 100 Mb Ports: 0 Other Guest VM…" at bounding box center [470, 166] width 141 height 75
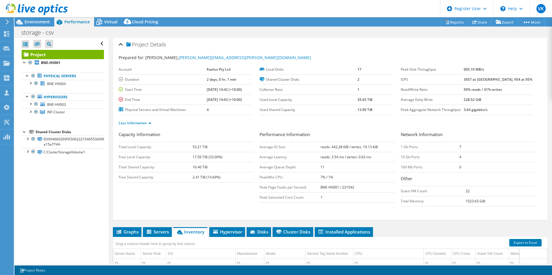
scroll to position [0, 0]
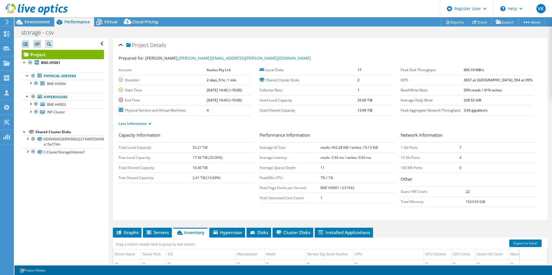
click at [385, 135] on h3 "Performance Information" at bounding box center [326, 136] width 135 height 8
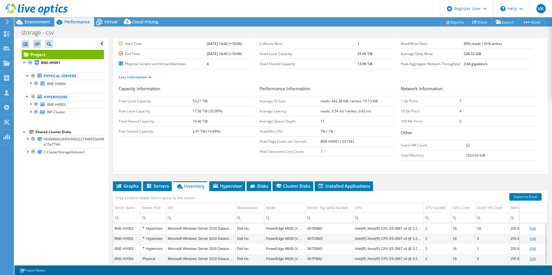
scroll to position [87, 0]
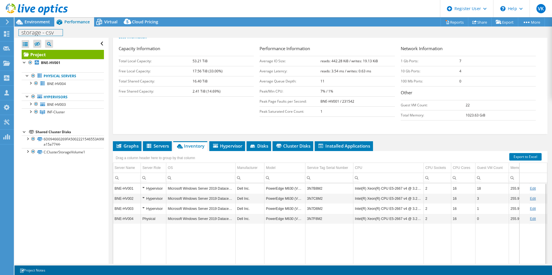
click at [31, 27] on div "storage - csv Print" at bounding box center [282, 32] width 537 height 11
click at [37, 24] on span "Environment" at bounding box center [37, 21] width 25 height 5
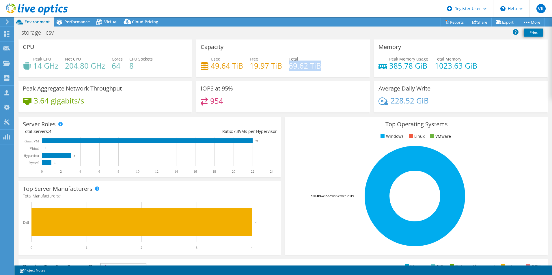
drag, startPoint x: 288, startPoint y: 67, endPoint x: 327, endPoint y: 67, distance: 39.8
click at [327, 67] on div "Used 49.64 TiB Free 19.97 TiB Total 69.62 TiB" at bounding box center [282, 65] width 165 height 19
click at [81, 25] on div "Performance" at bounding box center [74, 21] width 40 height 9
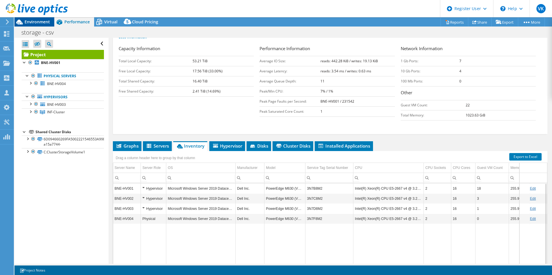
click at [41, 22] on span "Environment" at bounding box center [37, 21] width 25 height 5
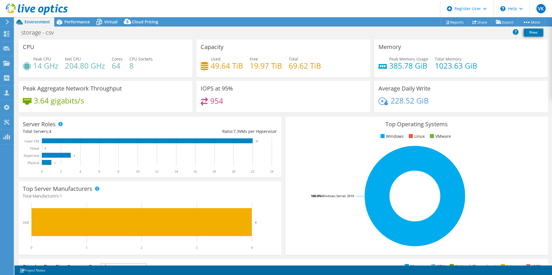
drag, startPoint x: 113, startPoint y: 24, endPoint x: 205, endPoint y: 79, distance: 107.6
click at [113, 24] on span "Virtual" at bounding box center [110, 21] width 13 height 5
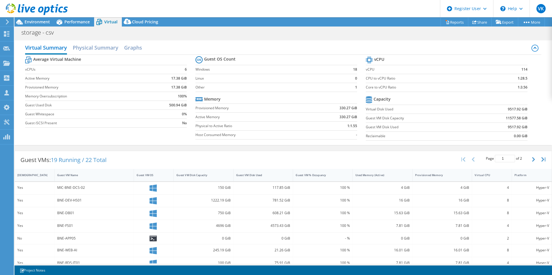
scroll to position [0, 0]
click at [31, 20] on span "Environment" at bounding box center [37, 21] width 25 height 5
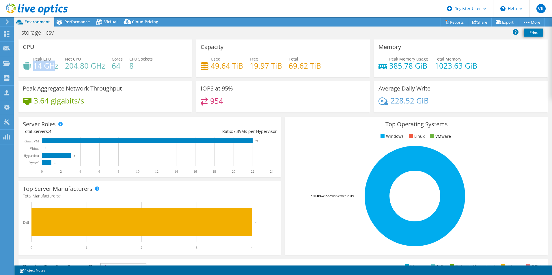
drag, startPoint x: 34, startPoint y: 65, endPoint x: 55, endPoint y: 65, distance: 20.8
click at [55, 65] on h4 "14 GHz" at bounding box center [45, 66] width 25 height 6
drag, startPoint x: 203, startPoint y: 99, endPoint x: 231, endPoint y: 100, distance: 28.3
click at [231, 100] on div "954" at bounding box center [282, 104] width 165 height 12
drag, startPoint x: 34, startPoint y: 67, endPoint x: 48, endPoint y: 67, distance: 13.8
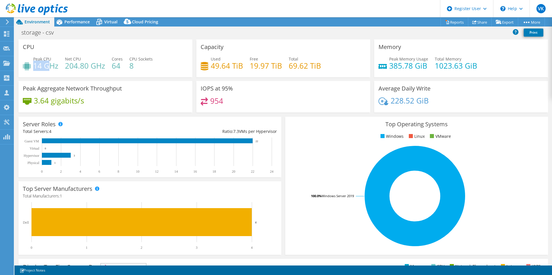
click at [48, 67] on h4 "14 GHz" at bounding box center [45, 66] width 25 height 6
drag, startPoint x: 48, startPoint y: 67, endPoint x: 87, endPoint y: 66, distance: 39.8
click at [87, 66] on h4 "204.80 GHz" at bounding box center [85, 66] width 40 height 6
drag, startPoint x: 87, startPoint y: 66, endPoint x: 129, endPoint y: 69, distance: 41.9
click at [129, 69] on div "Peak CPU 14 GHz Net CPU 204.80 GHz Cores 64 CPU Sockets 8" at bounding box center [105, 65] width 165 height 19
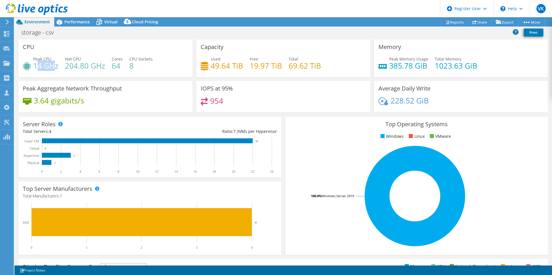
drag, startPoint x: 38, startPoint y: 66, endPoint x: 55, endPoint y: 66, distance: 17.6
click at [55, 66] on h4 "14 GHz" at bounding box center [45, 66] width 25 height 6
click at [224, 102] on div "954" at bounding box center [282, 104] width 165 height 12
click at [67, 68] on h4 "204.80 GHz" at bounding box center [85, 66] width 40 height 6
drag, startPoint x: 65, startPoint y: 67, endPoint x: 90, endPoint y: 69, distance: 24.9
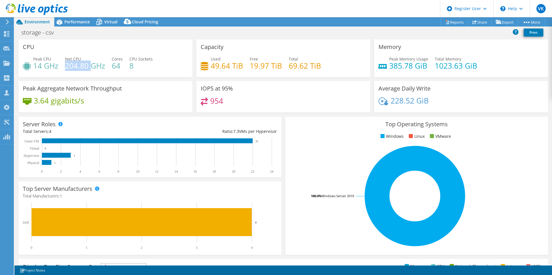
click at [90, 69] on h4 "204.80 GHz" at bounding box center [85, 66] width 40 height 6
copy h4 "204.80"
